Goal: Information Seeking & Learning: Learn about a topic

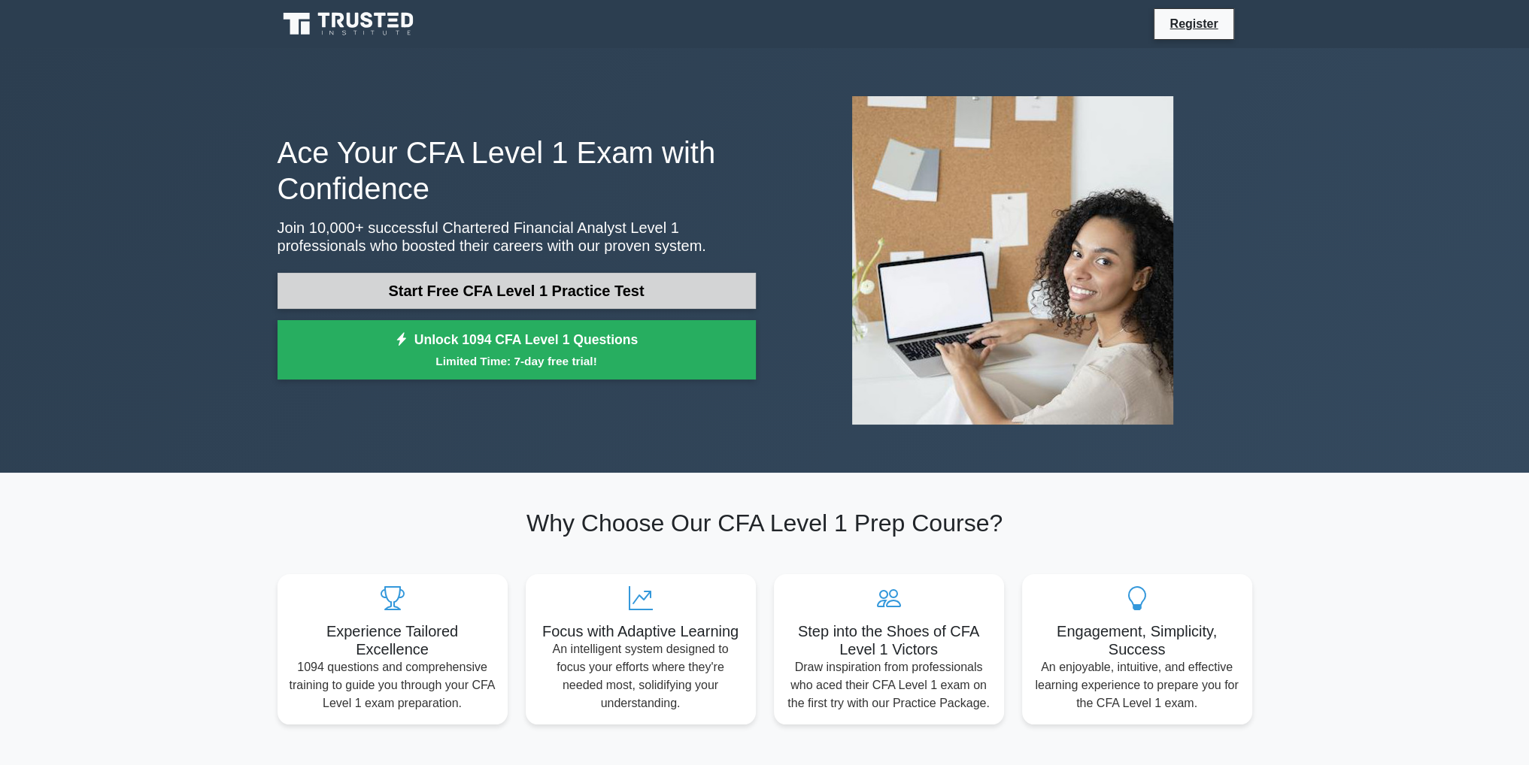
click at [474, 288] on link "Start Free CFA Level 1 Practice Test" at bounding box center [516, 291] width 478 height 36
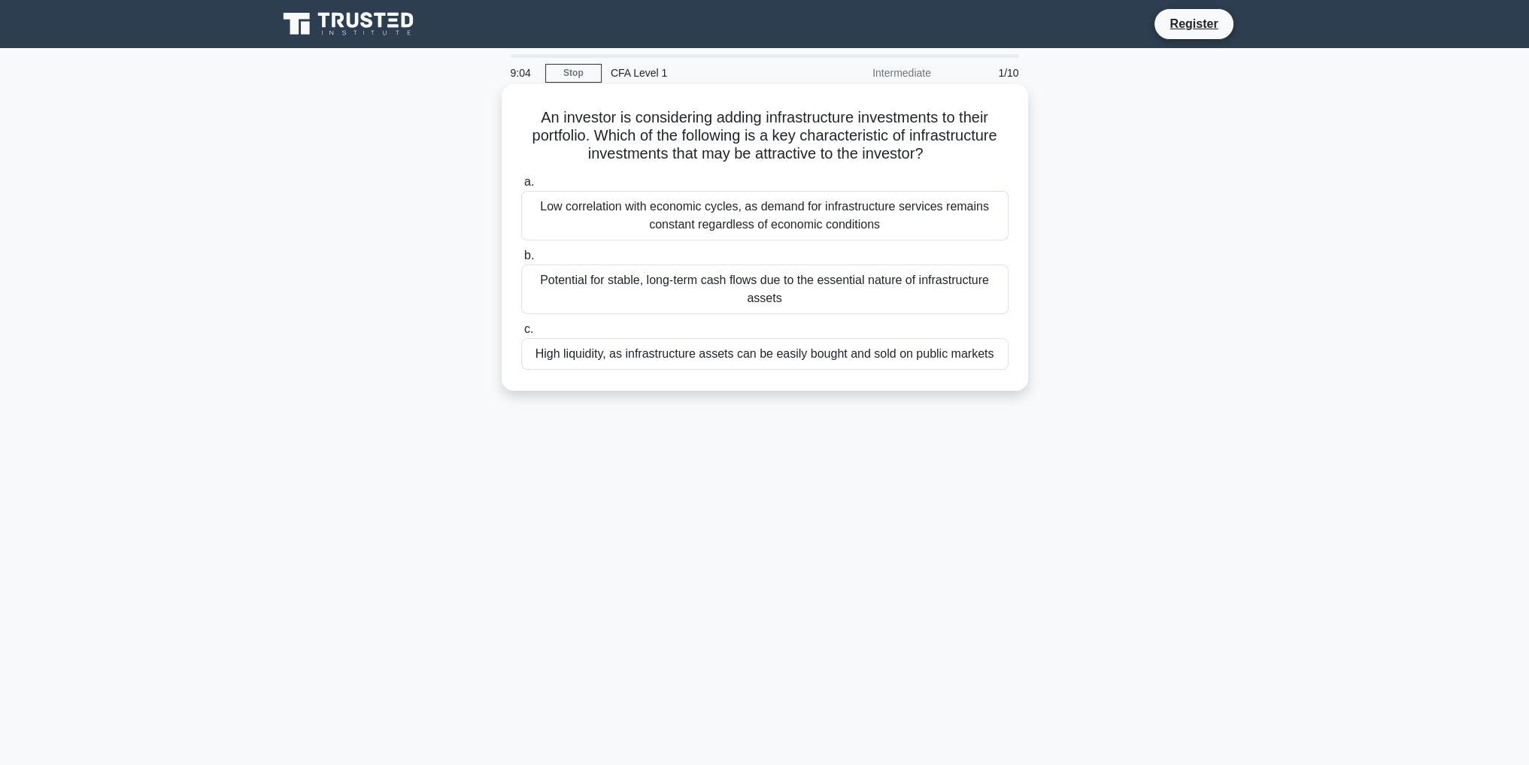
click at [741, 202] on div "Low correlation with economic cycles, as demand for infrastructure services rem…" at bounding box center [764, 216] width 487 height 50
click at [739, 217] on div "Low correlation with economic cycles, as demand for infrastructure services rem…" at bounding box center [764, 216] width 487 height 50
click at [521, 187] on input "a. Low correlation with economic cycles, as demand for infrastructure services …" at bounding box center [521, 182] width 0 height 10
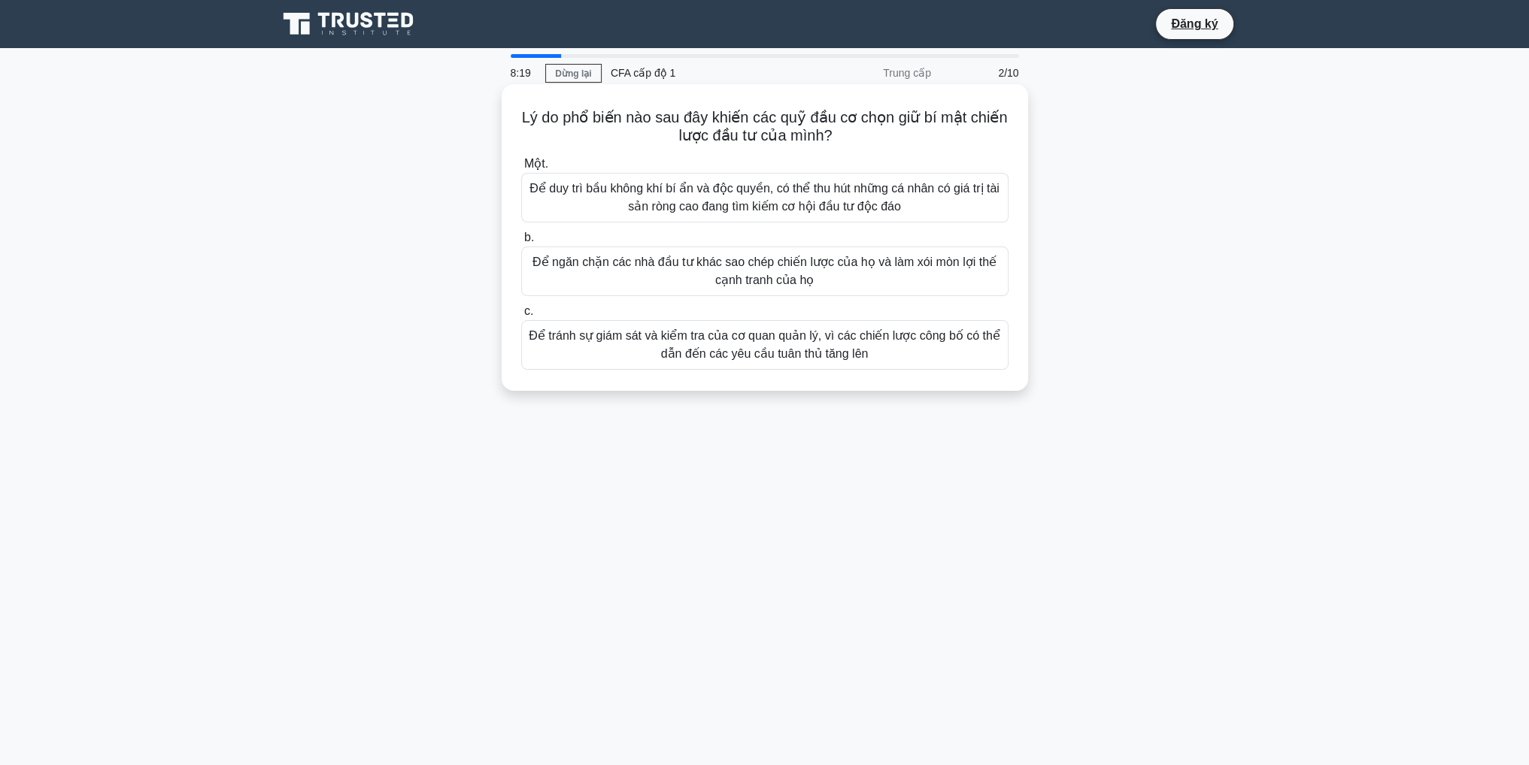
click at [798, 198] on font "Để duy trì bầu không khí bí ẩn và độc quyền, có thể thu hút những cá nhân có gi…" at bounding box center [765, 198] width 474 height 36
click at [521, 169] on input "Một. Để duy trì bầu không khí bí ẩn và độc quyền, có thể thu hút những cá nhân …" at bounding box center [521, 164] width 0 height 10
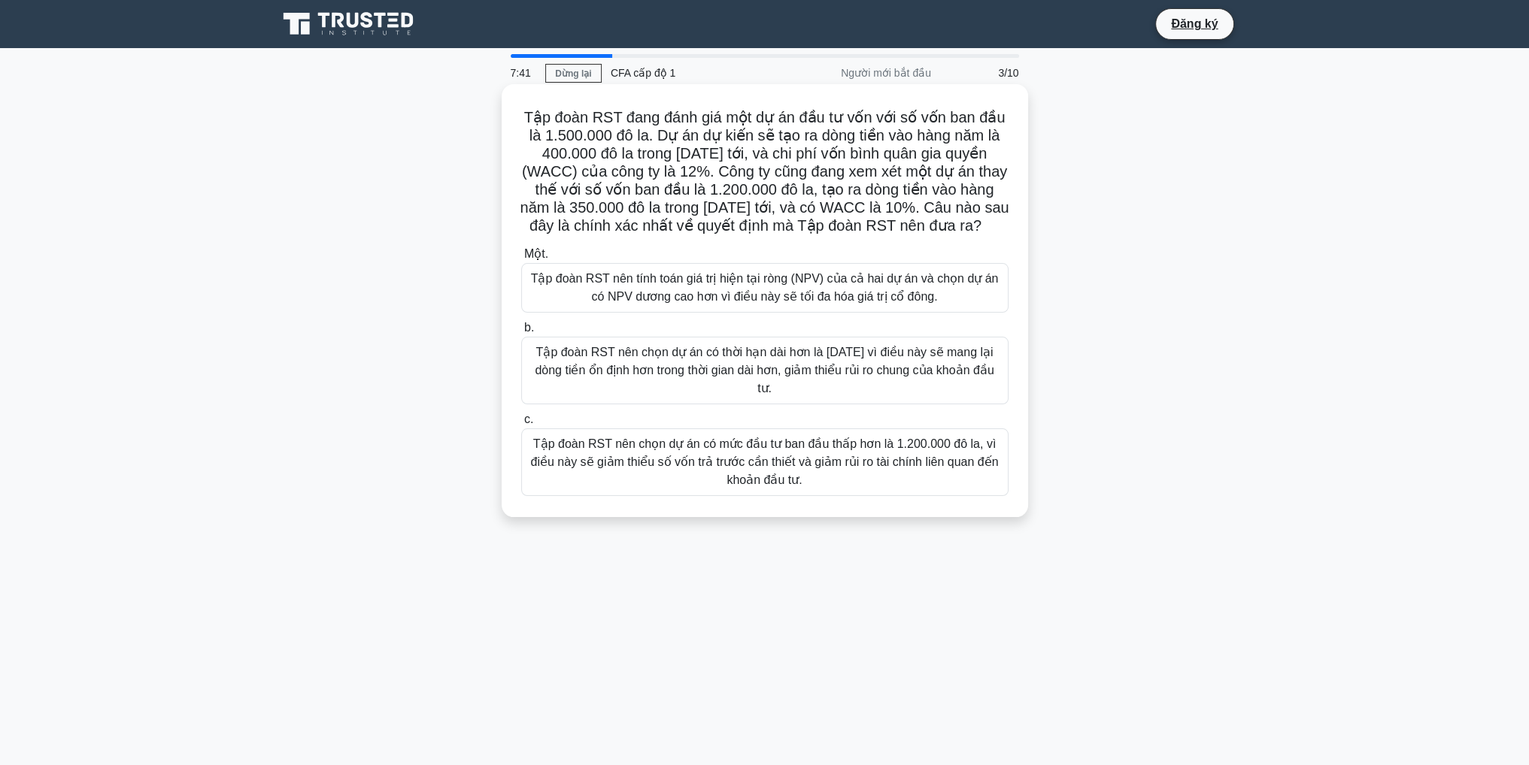
click at [935, 368] on font "Tập đoàn RST nên chọn dự án có thời hạn dài hơn là 5 năm vì điều này sẽ mang lạ…" at bounding box center [764, 370] width 459 height 49
click at [521, 333] on input "b. Tập đoàn RST nên chọn dự án có thời hạn dài hơn là 5 năm vì điều này sẽ mang…" at bounding box center [521, 328] width 0 height 10
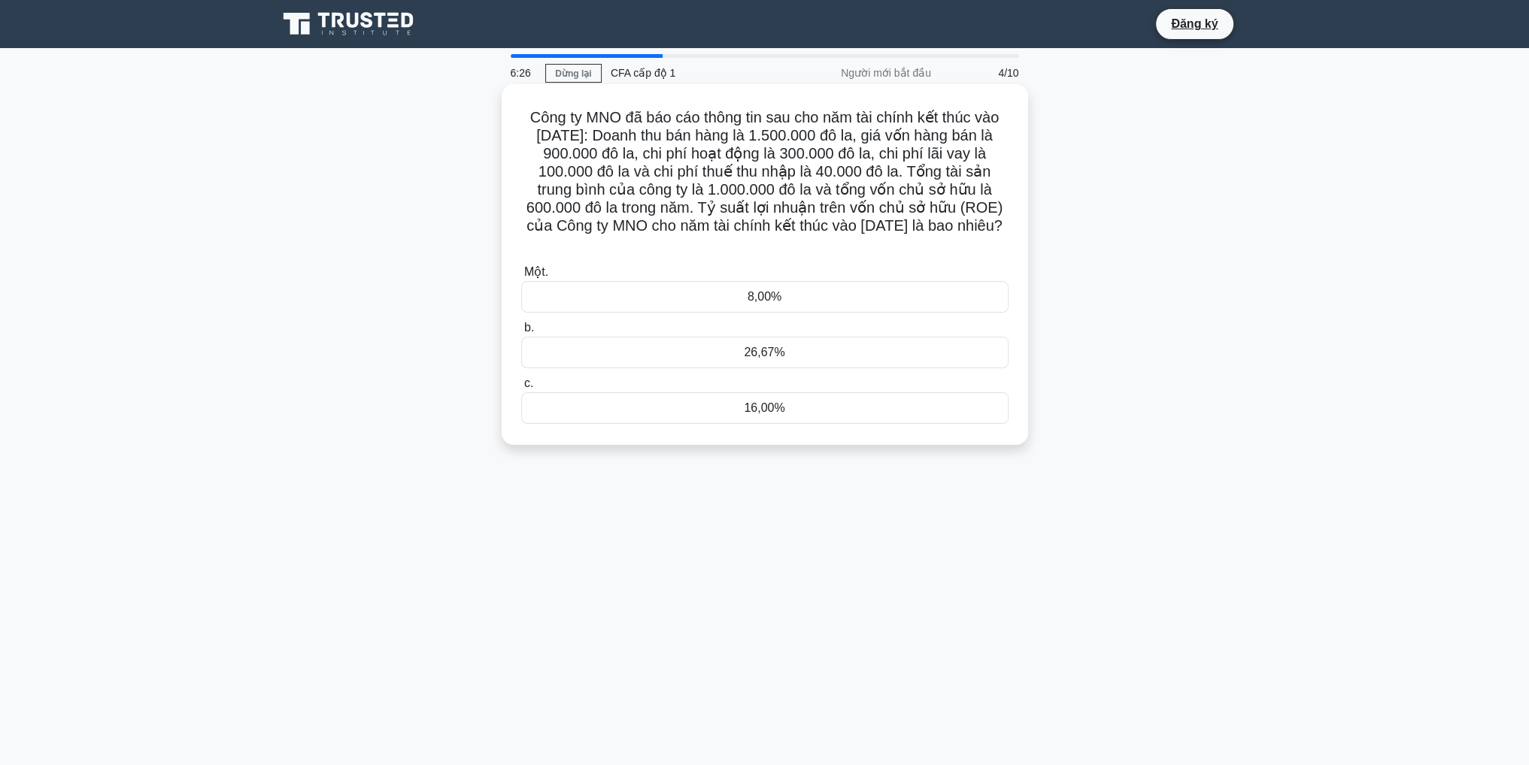
drag, startPoint x: 875, startPoint y: 241, endPoint x: 513, endPoint y: 110, distance: 384.9
click at [513, 110] on div "Công ty MNO đã báo cáo thông tin sau cho năm tài chính kết thúc vào ngày 31 thá…" at bounding box center [765, 264] width 514 height 349
copy font "Công ty MNO đã báo cáo thông tin sau cho năm tài chính kết thúc vào ngày 31 thá…"
click at [823, 351] on div "26,67%" at bounding box center [764, 353] width 487 height 32
click at [521, 333] on input "b. 26,67%" at bounding box center [521, 328] width 0 height 10
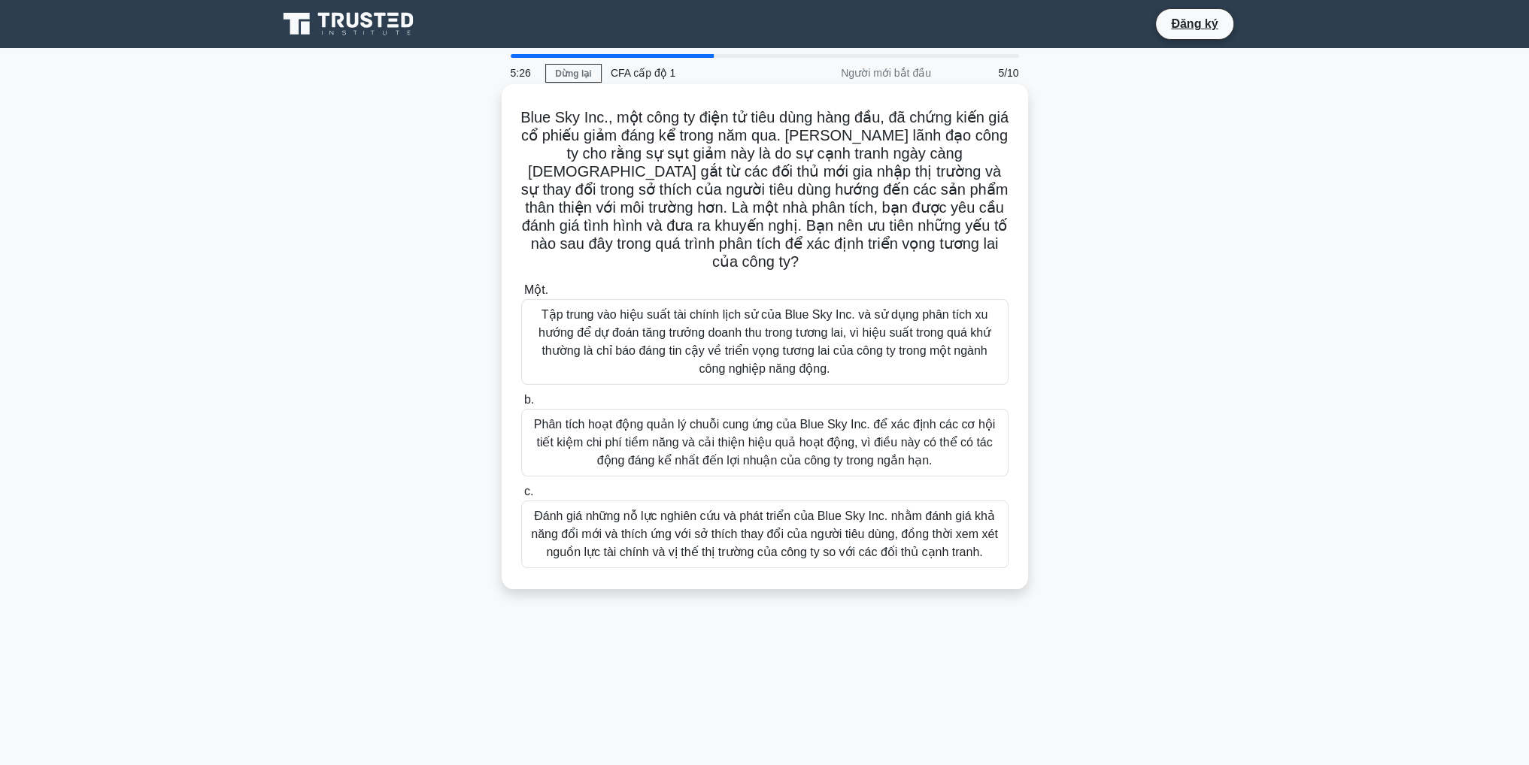
click at [896, 518] on font "Đánh giá những nỗ lực nghiên cứu và phát triển của Blue Sky Inc. nhằm đánh giá …" at bounding box center [764, 534] width 467 height 49
click at [521, 497] on input "c. Đánh giá những nỗ lực nghiên cứu và phát triển của Blue Sky Inc. nhằm đánh g…" at bounding box center [521, 492] width 0 height 10
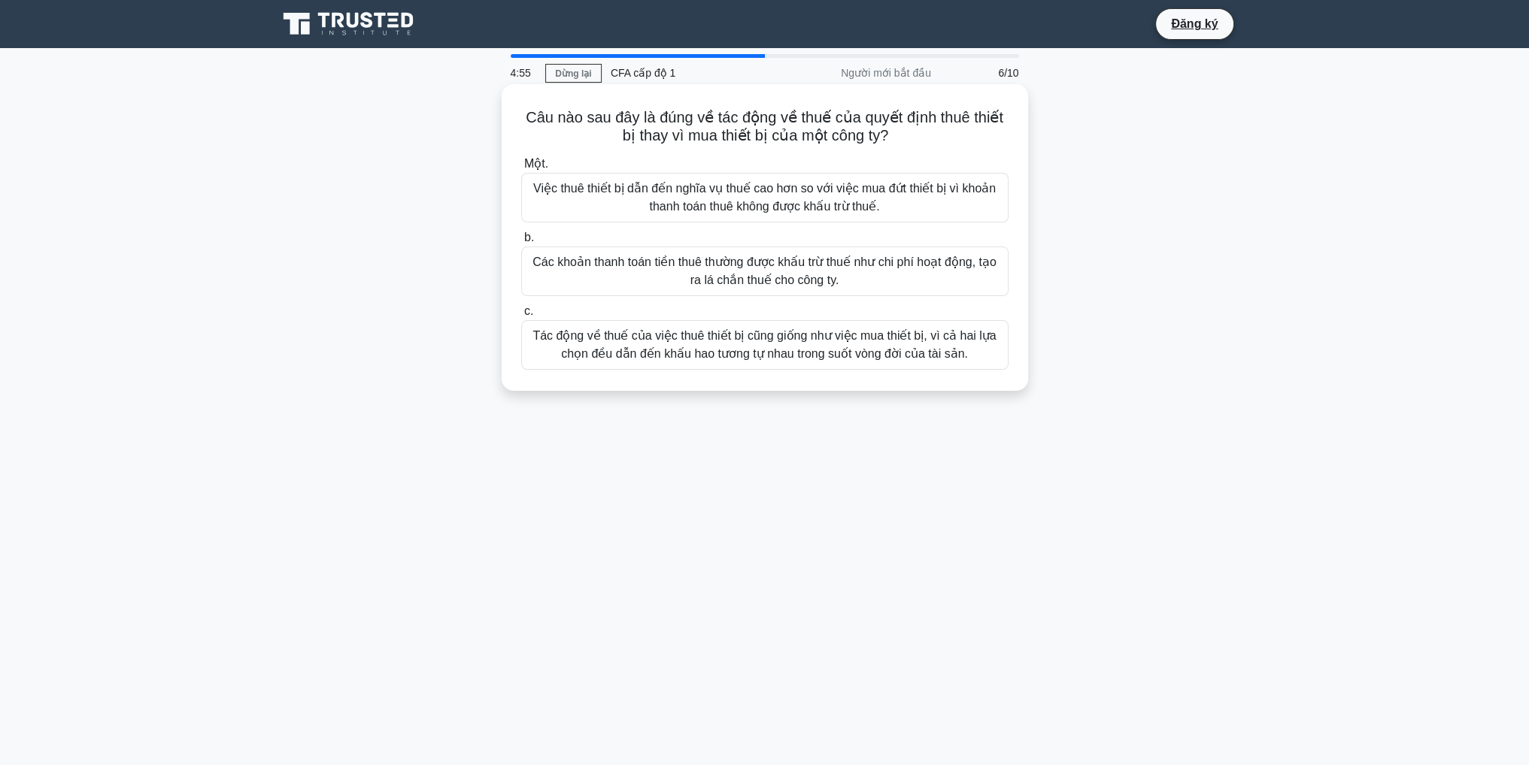
click at [930, 275] on font "Các khoản thanh toán tiền thuê thường được khấu trừ thuế như chi phí hoạt động,…" at bounding box center [765, 271] width 474 height 36
click at [521, 243] on input "b. Các khoản thanh toán tiền thuê thường được khấu trừ thuế như chi phí hoạt độ…" at bounding box center [521, 238] width 0 height 10
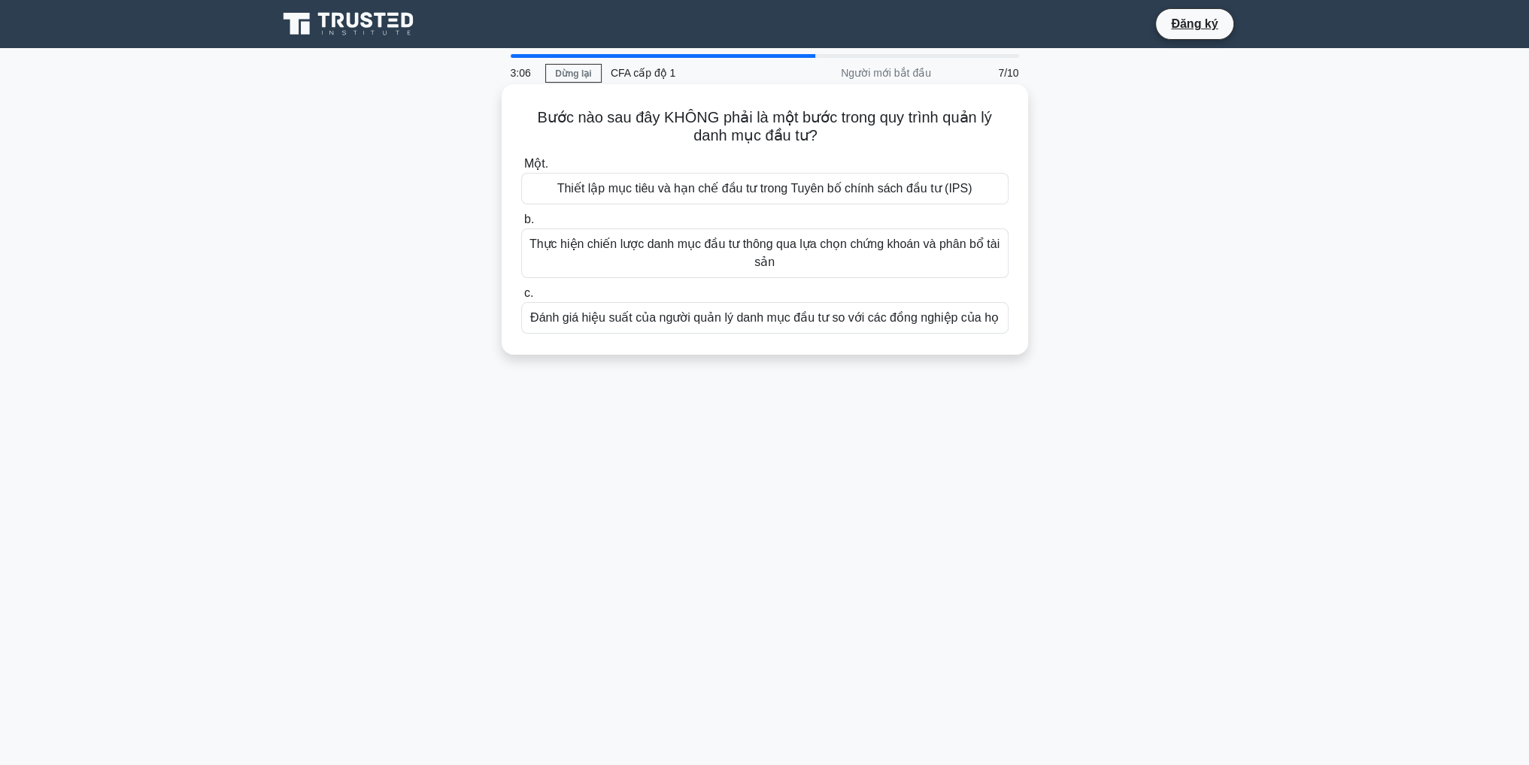
click at [932, 324] on font "Đánh giá hiệu suất của người quản lý danh mục đầu tư so với các đồng nghiệp của…" at bounding box center [764, 317] width 468 height 13
click at [521, 299] on input "c. Đánh giá hiệu suất của người quản lý danh mục đầu tư so với các đồng nghiệp …" at bounding box center [521, 294] width 0 height 10
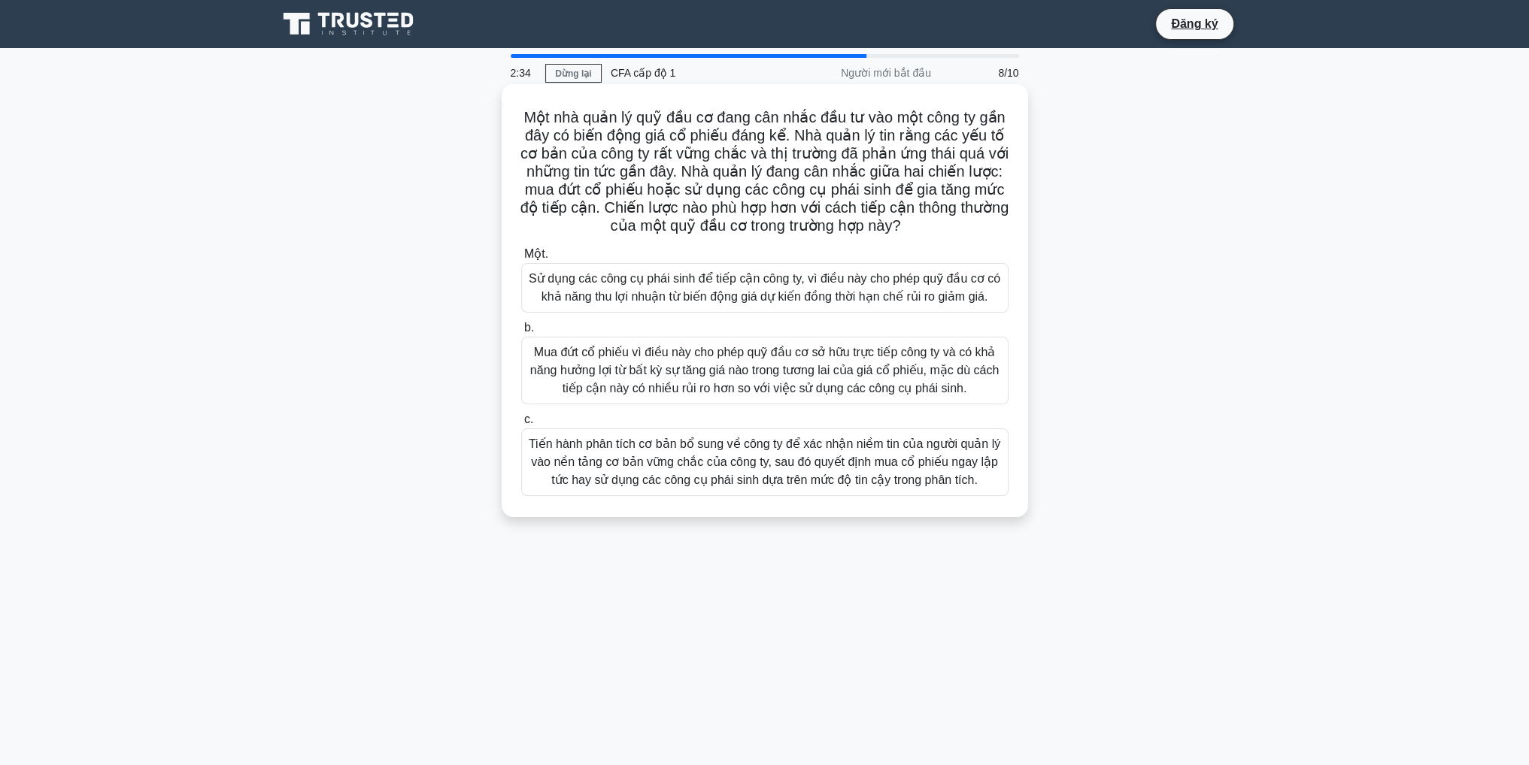
click at [853, 445] on font "Tiến hành phân tích cơ bản bổ sung về công ty để xác nhận niềm tin của người qu…" at bounding box center [764, 462] width 471 height 49
click at [521, 425] on input "c. Tiến hành phân tích cơ bản bổ sung về công ty để xác nhận niềm tin của người…" at bounding box center [521, 420] width 0 height 10
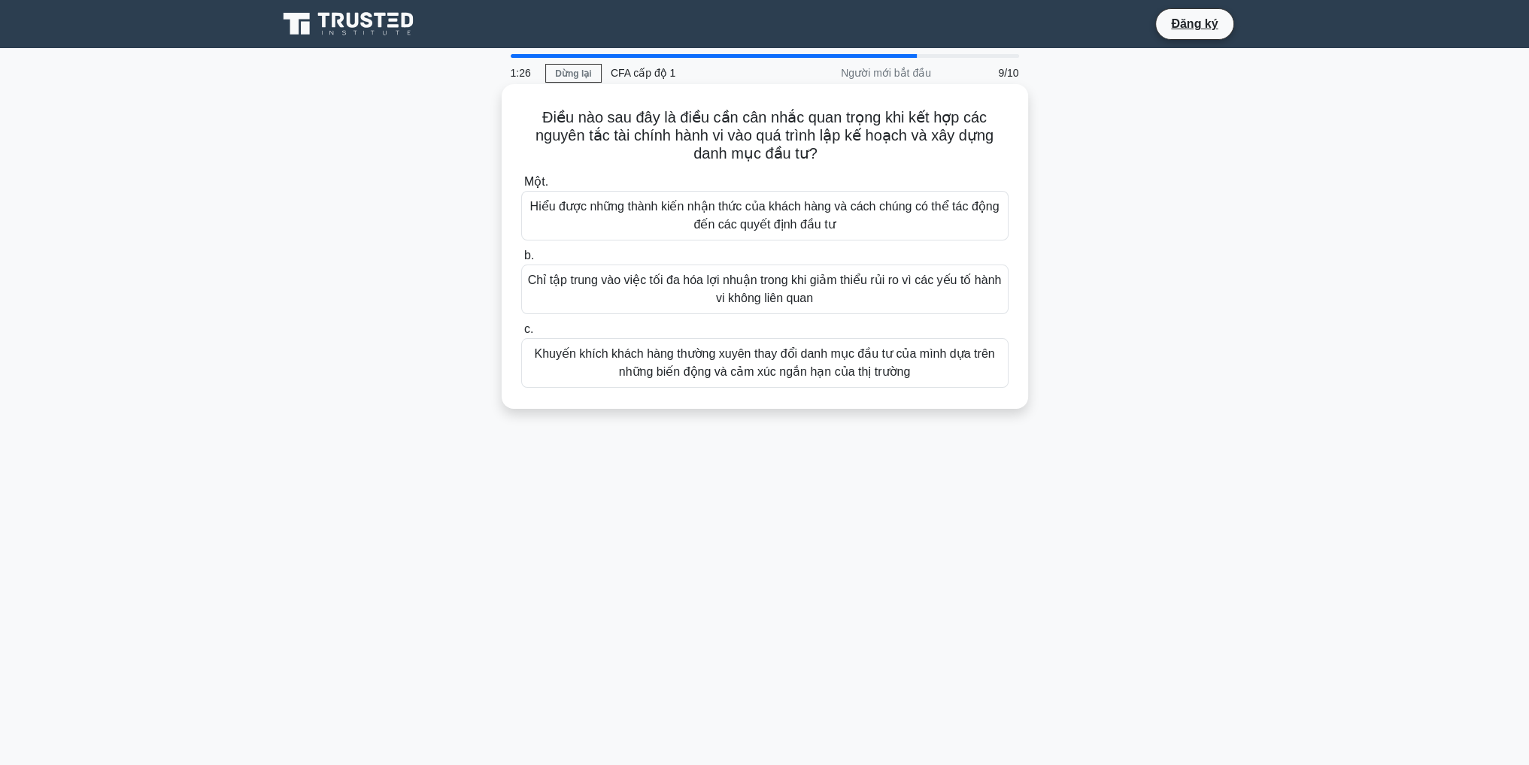
click at [912, 225] on font "Hiểu được những thành kiến ​​nhận thức của khách hàng và cách chúng có thể tác …" at bounding box center [765, 216] width 474 height 36
click at [521, 187] on input "Một. Hiểu được những thành kiến ​​nhận thức của khách hàng và cách chúng có thể…" at bounding box center [521, 182] width 0 height 10
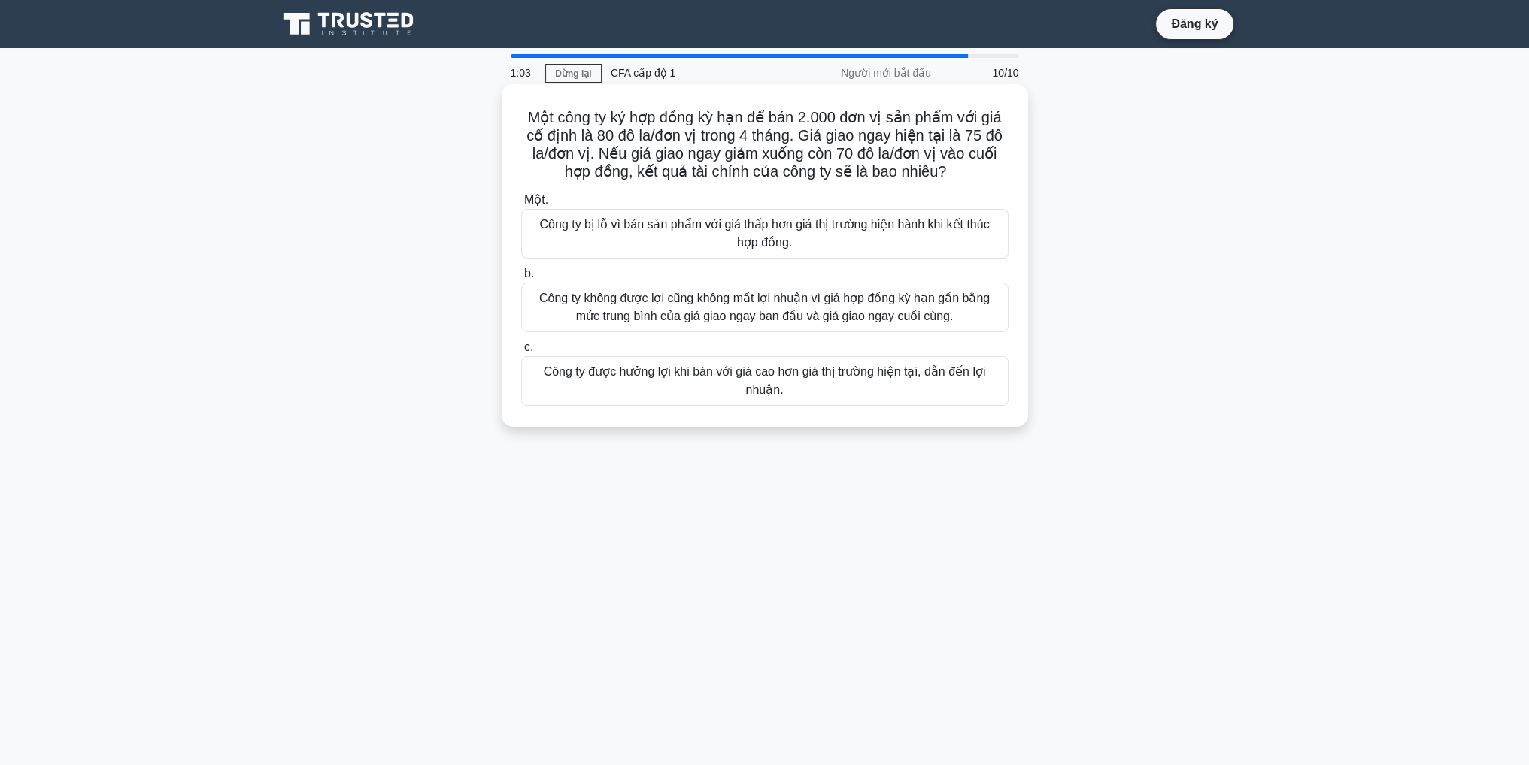
click at [888, 368] on font "Công ty được hưởng lợi khi bán với giá cao hơn giá thị trường hiện tại, dẫn đến…" at bounding box center [765, 380] width 442 height 31
click at [521, 353] on input "c. Công ty được hưởng lợi khi bán với giá cao hơn giá thị trường hiện tại, dẫn …" at bounding box center [521, 348] width 0 height 10
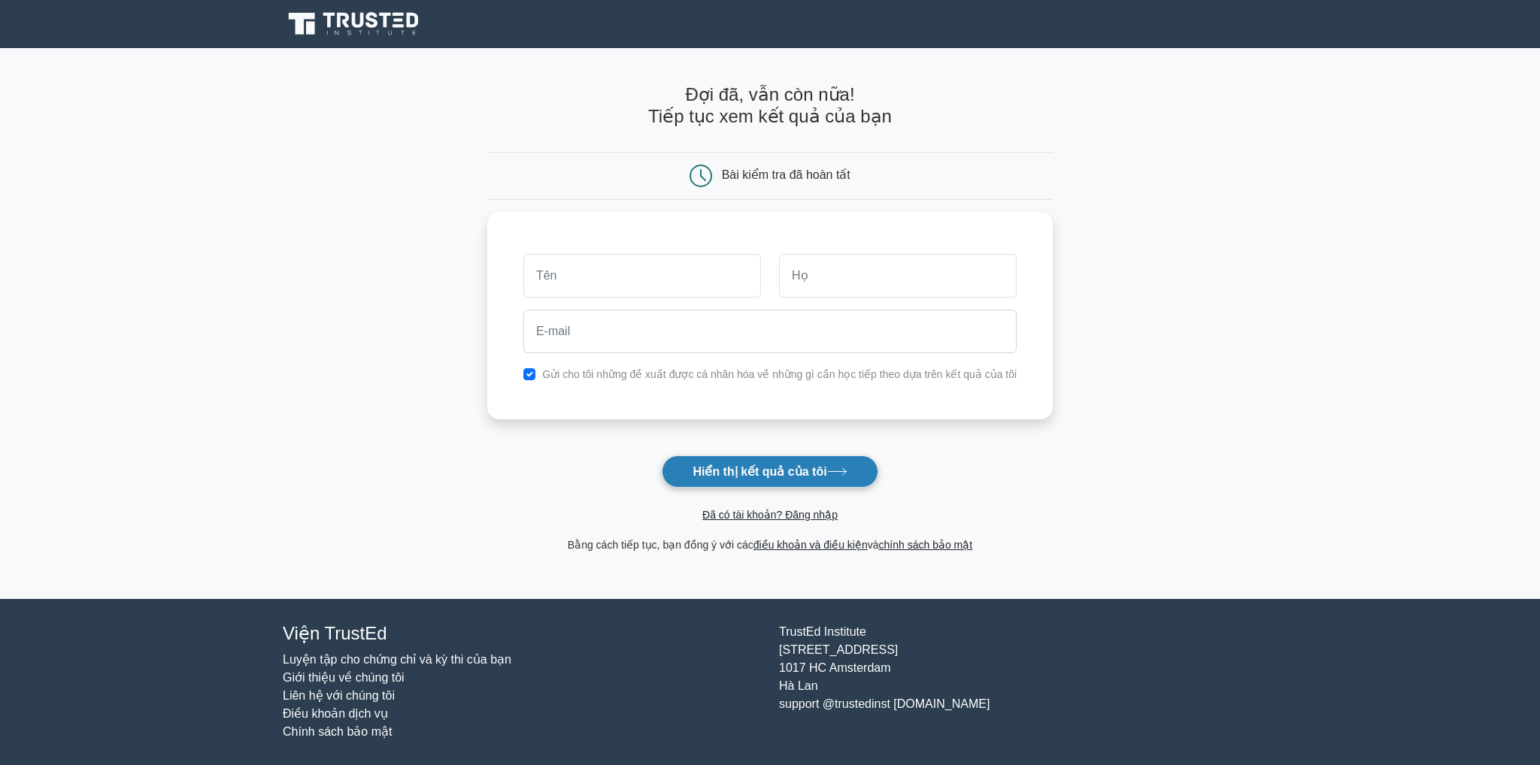
click at [793, 478] on font "Hiển thị kết quả của tôi" at bounding box center [760, 471] width 134 height 13
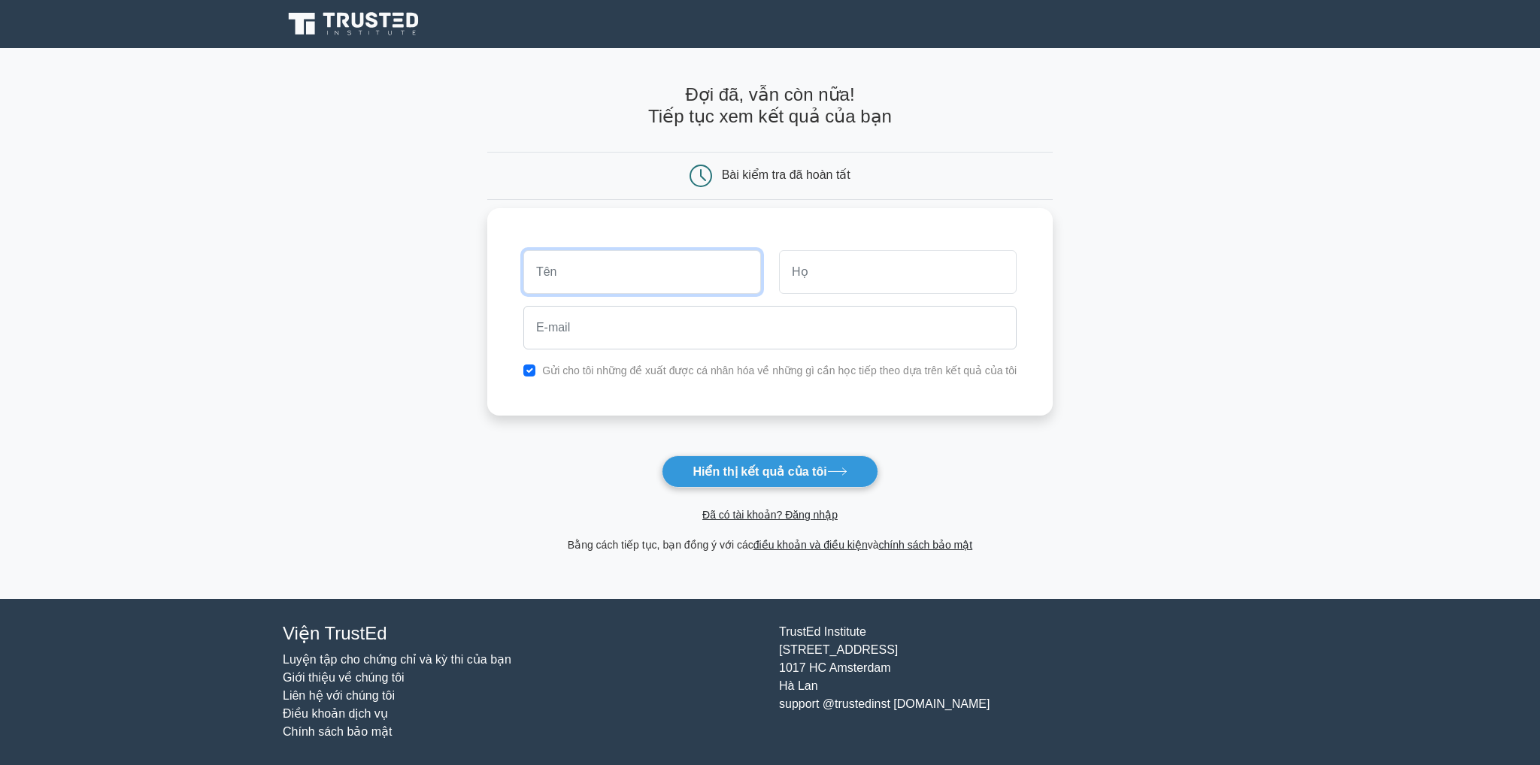
click at [710, 280] on input "text" at bounding box center [642, 272] width 238 height 44
type input "fhgdghfd"
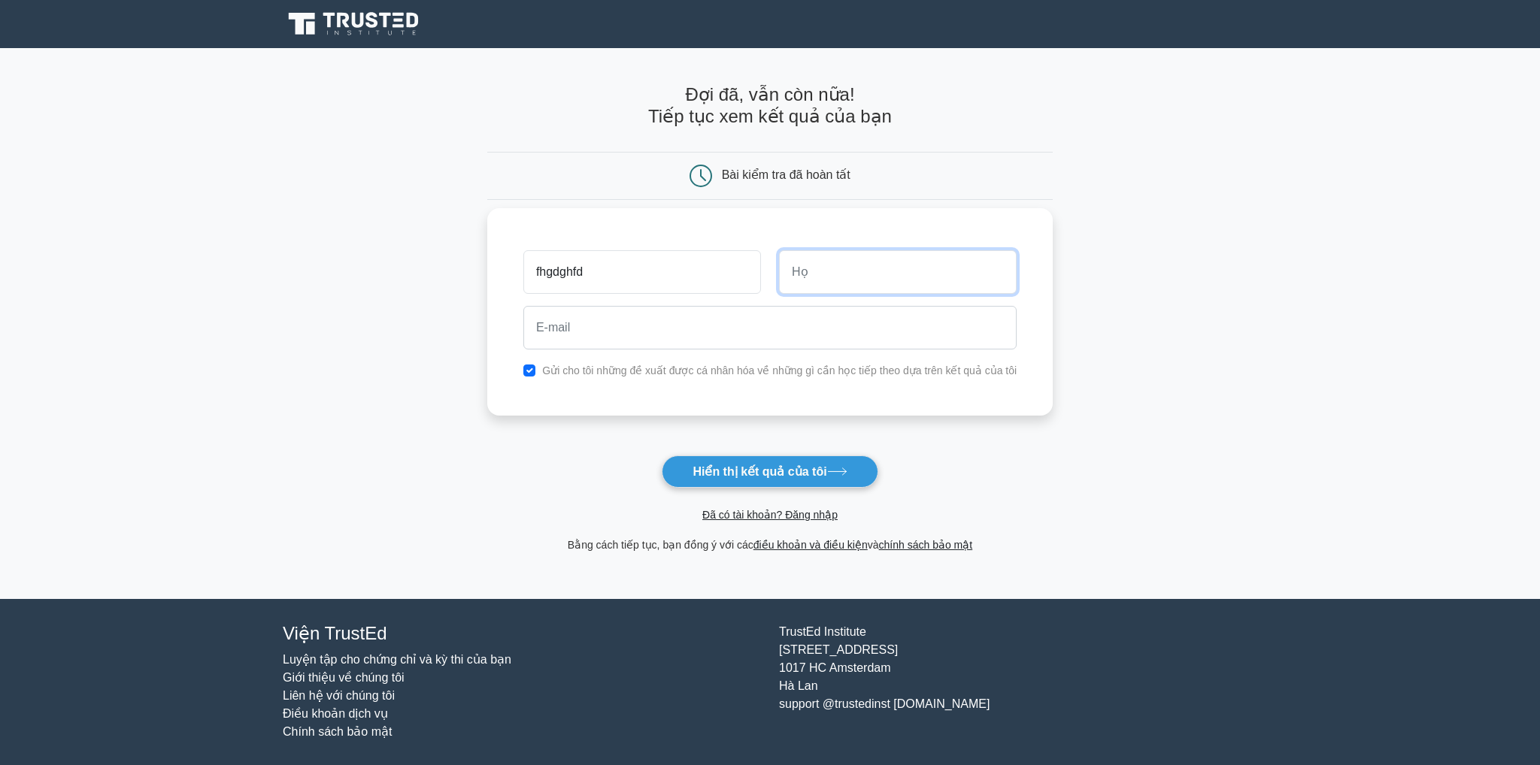
click at [878, 272] on input "text" at bounding box center [898, 272] width 238 height 44
type input "gfdg"
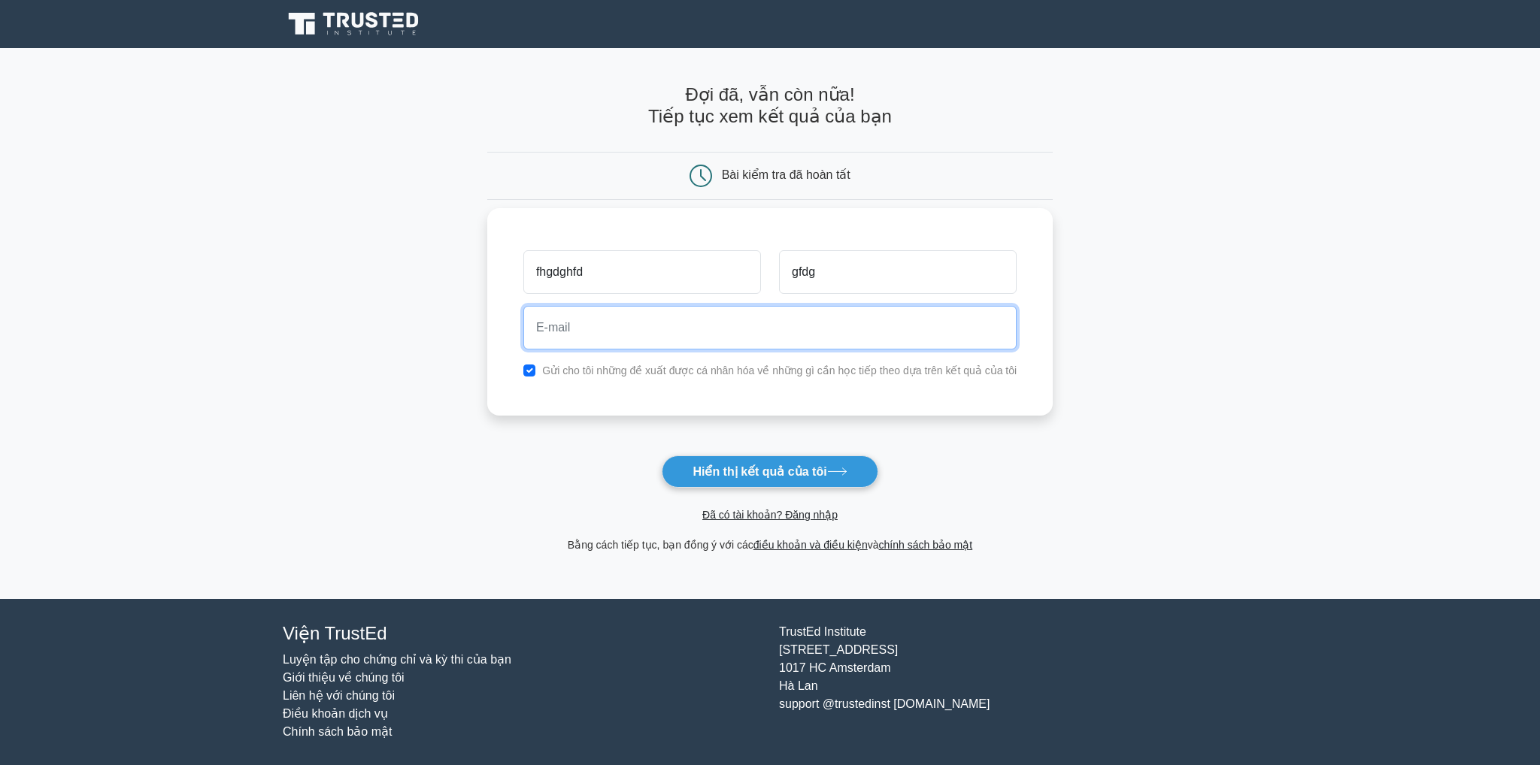
click at [737, 321] on input "email" at bounding box center [769, 328] width 493 height 44
type input "[EMAIL_ADDRESS][DOMAIN_NAME]"
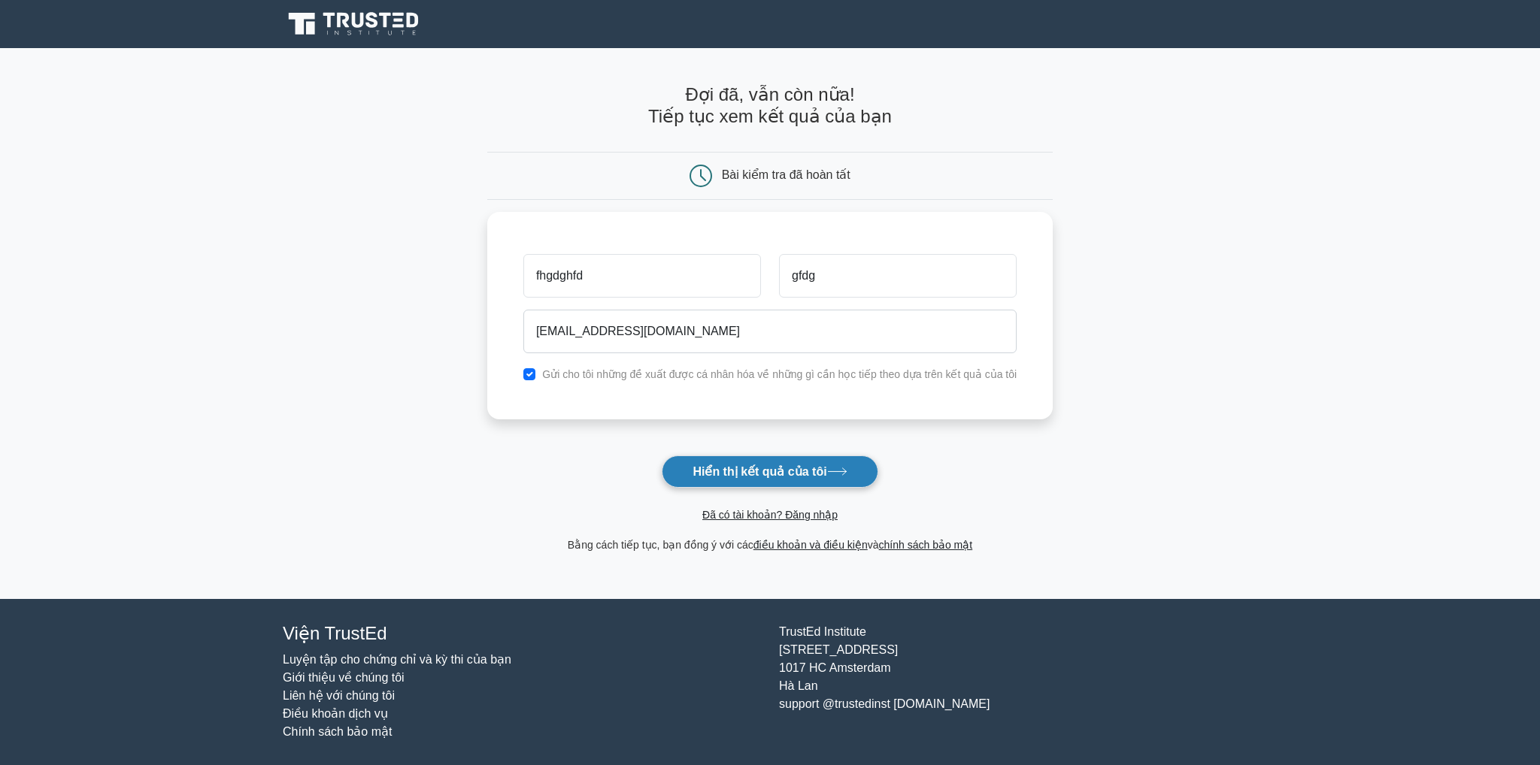
click at [759, 472] on font "Hiển thị kết quả của tôi" at bounding box center [760, 471] width 134 height 13
